Goal: Check status: Check status

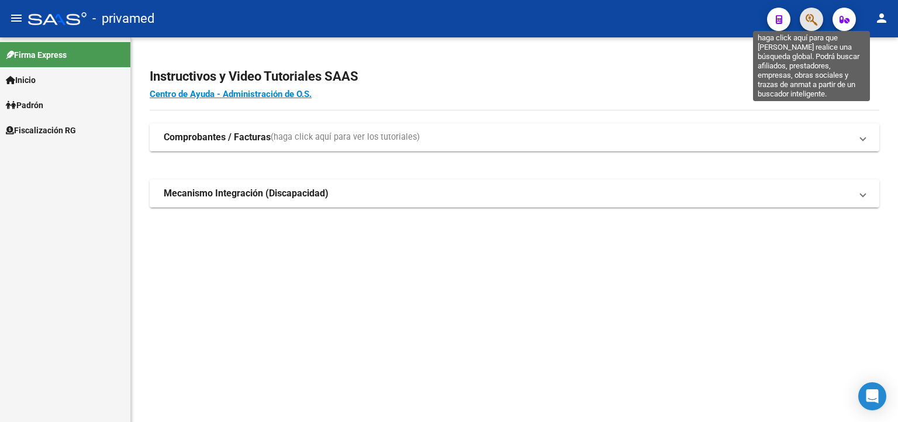
click at [806, 23] on icon "button" at bounding box center [812, 19] width 12 height 13
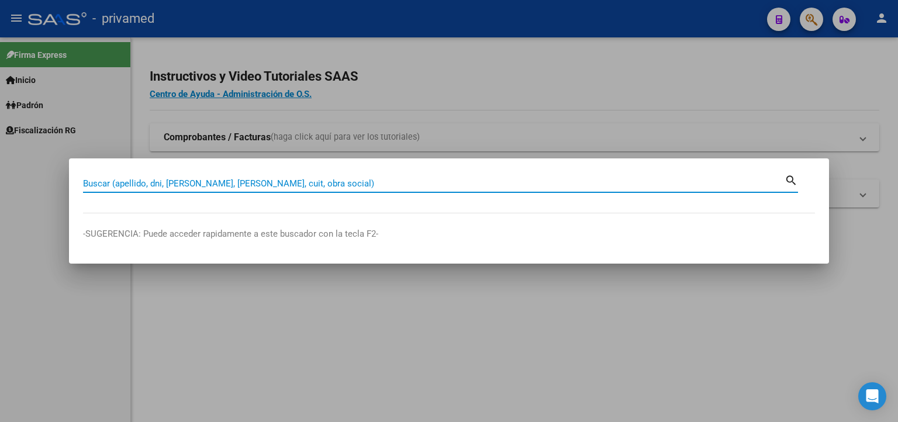
paste input "20232219190"
type input "20232219190"
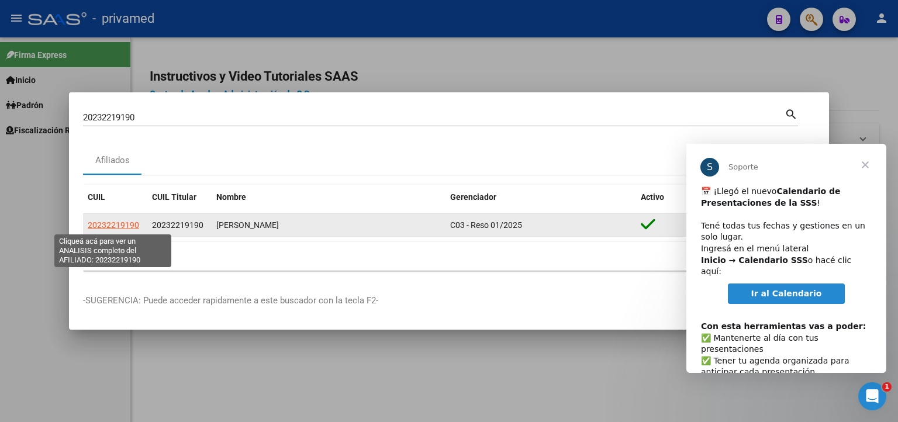
click at [122, 226] on span "20232219190" at bounding box center [113, 224] width 51 height 9
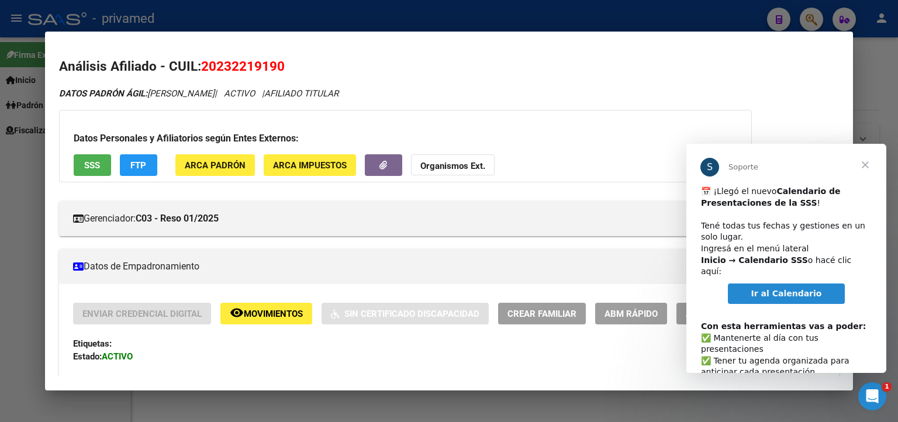
click at [864, 166] on span "Cerrar" at bounding box center [865, 165] width 42 height 42
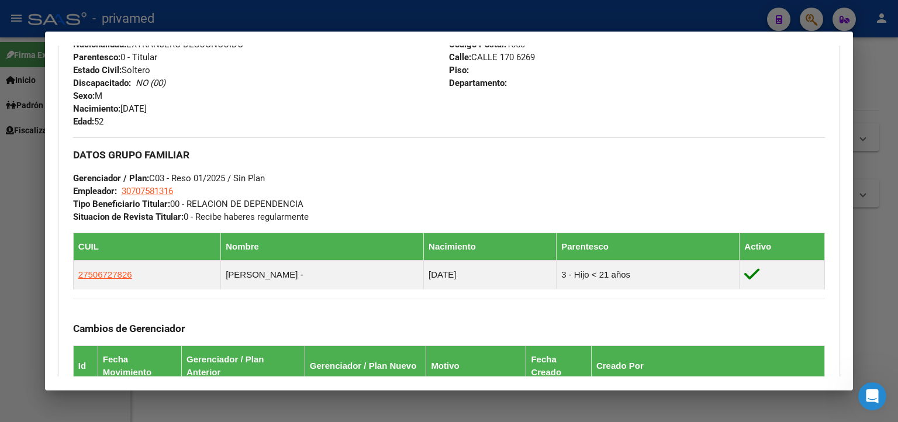
scroll to position [694, 0]
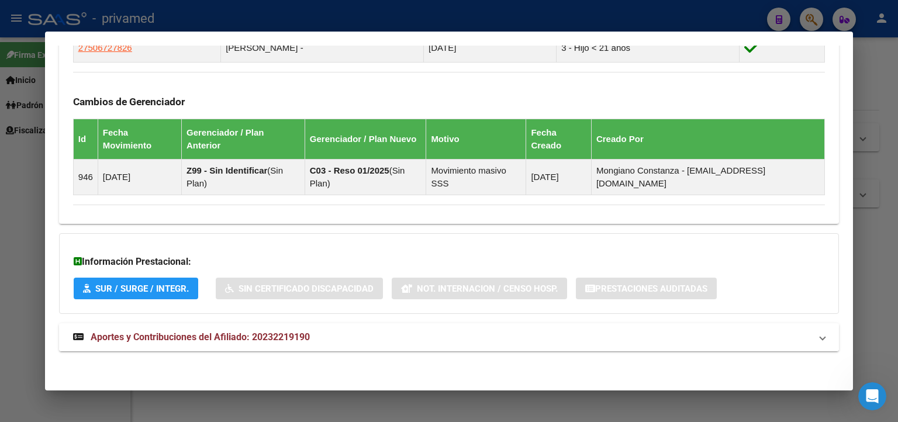
click at [217, 331] on span "Aportes y Contribuciones del Afiliado: 20232219190" at bounding box center [200, 336] width 219 height 11
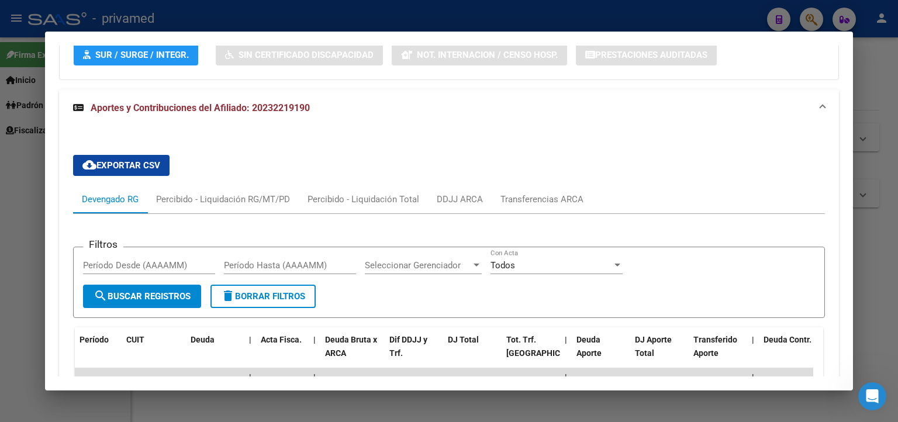
scroll to position [987, 0]
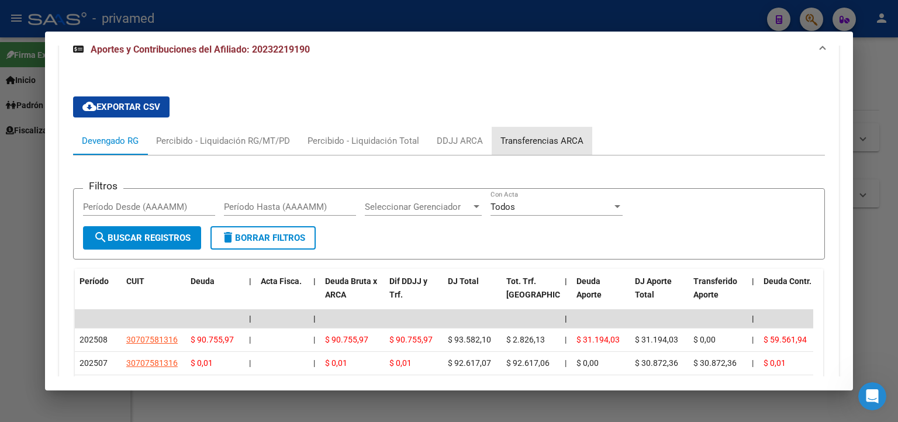
click at [554, 139] on div "Transferencias ARCA" at bounding box center [541, 140] width 83 height 13
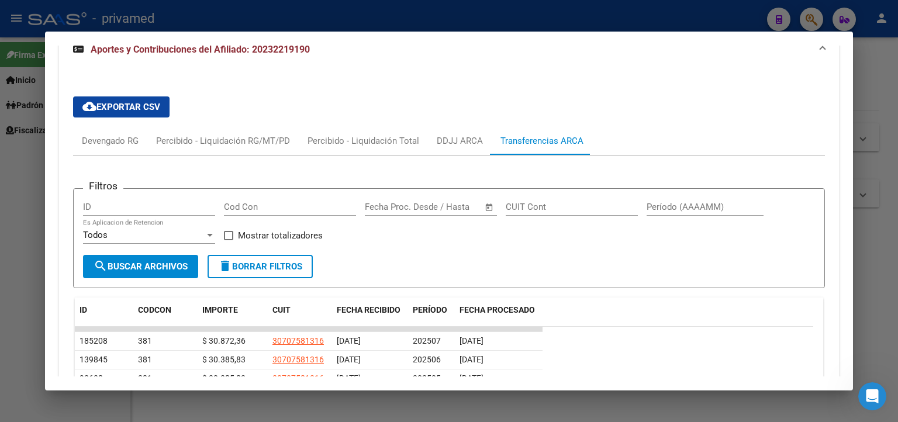
scroll to position [1045, 0]
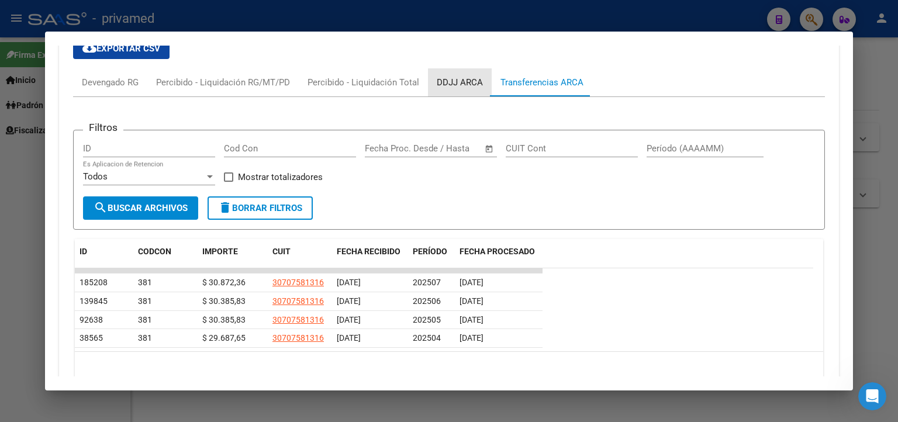
click at [441, 85] on div "DDJJ ARCA" at bounding box center [460, 82] width 46 height 13
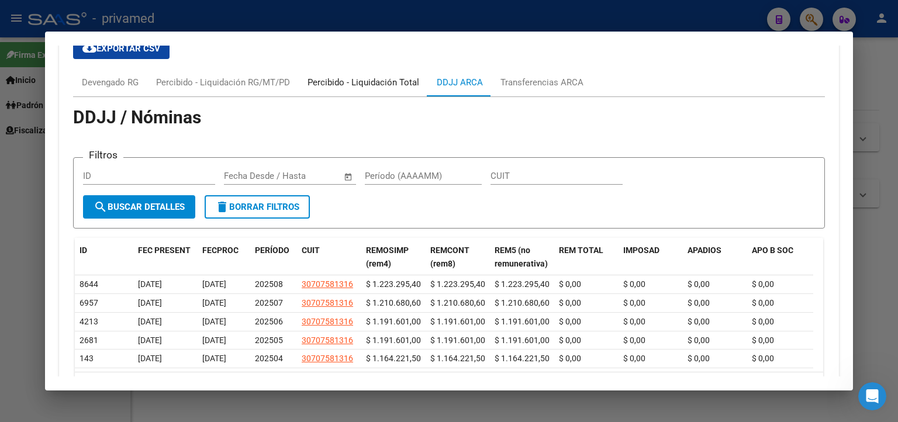
click at [336, 80] on div "Percibido - Liquidación Total" at bounding box center [363, 82] width 112 height 13
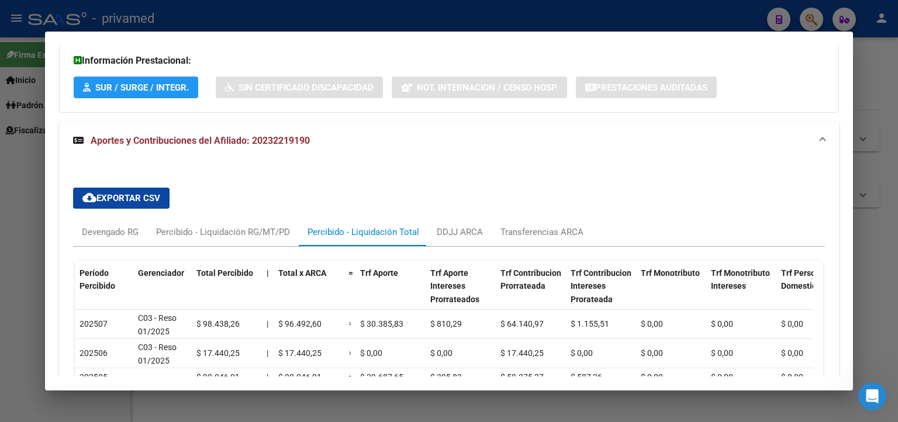
scroll to position [950, 0]
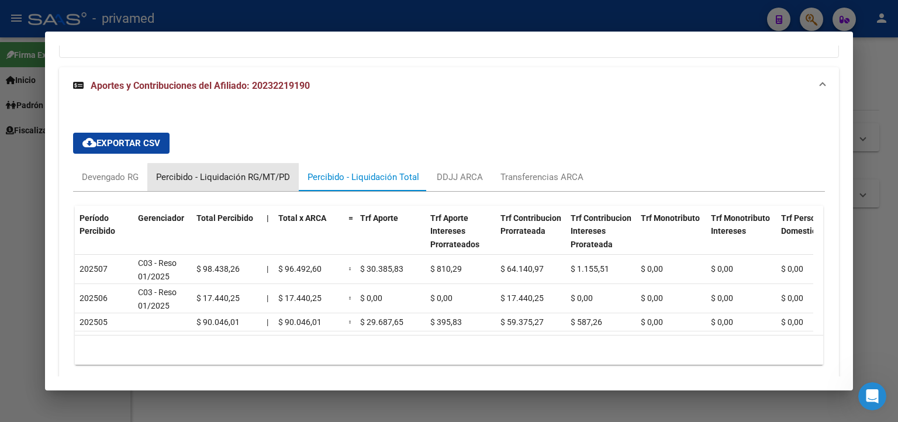
click at [233, 176] on div "Percibido - Liquidación RG/MT/PD" at bounding box center [223, 177] width 134 height 13
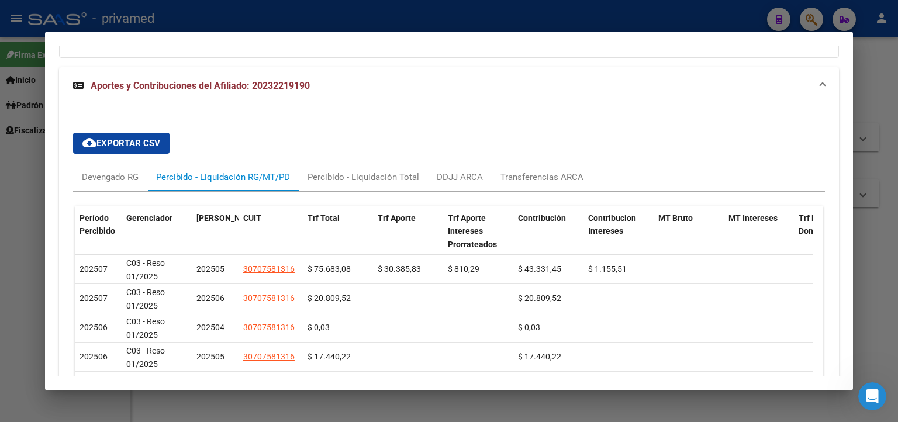
click at [11, 238] on div at bounding box center [449, 211] width 898 height 422
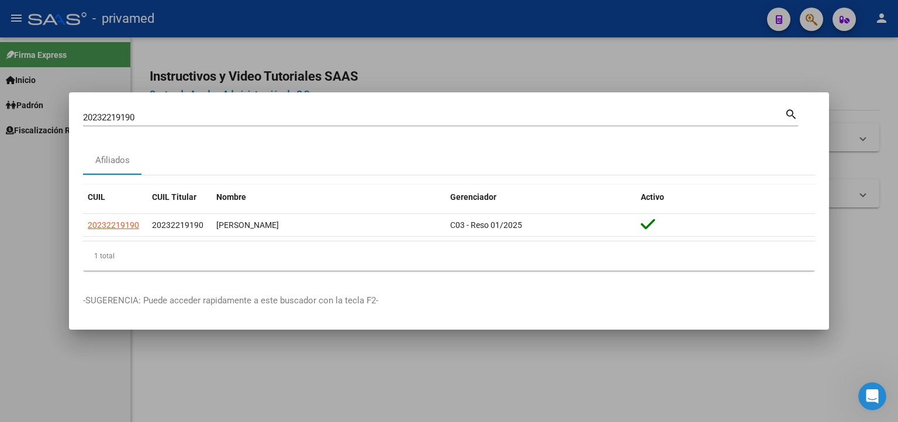
click at [516, 74] on div at bounding box center [449, 211] width 898 height 422
